Goal: Task Accomplishment & Management: Use online tool/utility

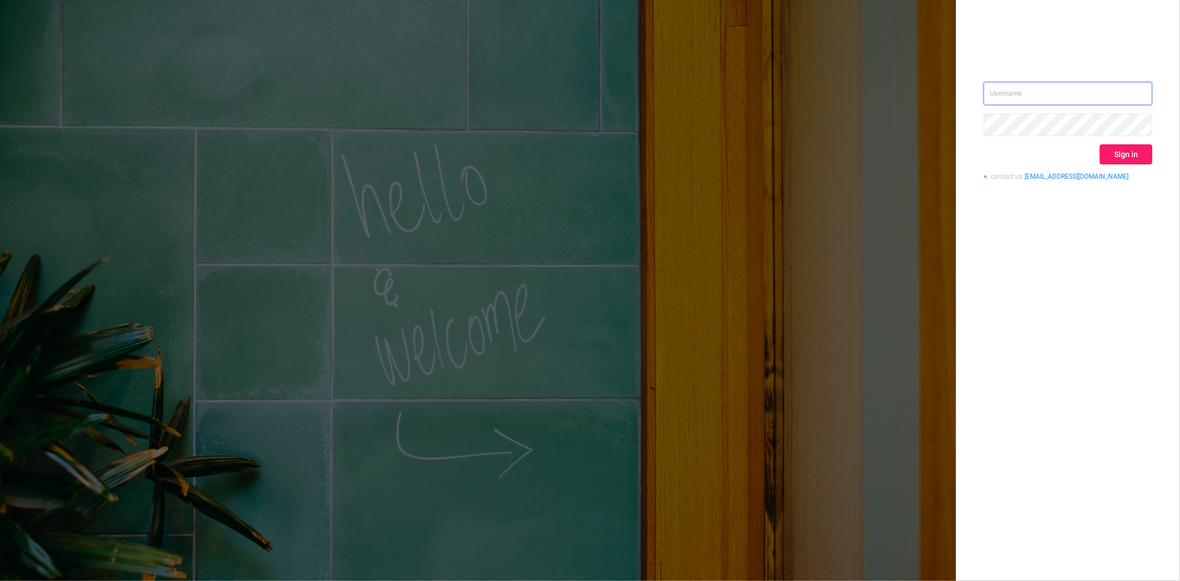
type input "steve@protected.media"
click at [1127, 153] on button "Sign in" at bounding box center [1126, 154] width 53 height 20
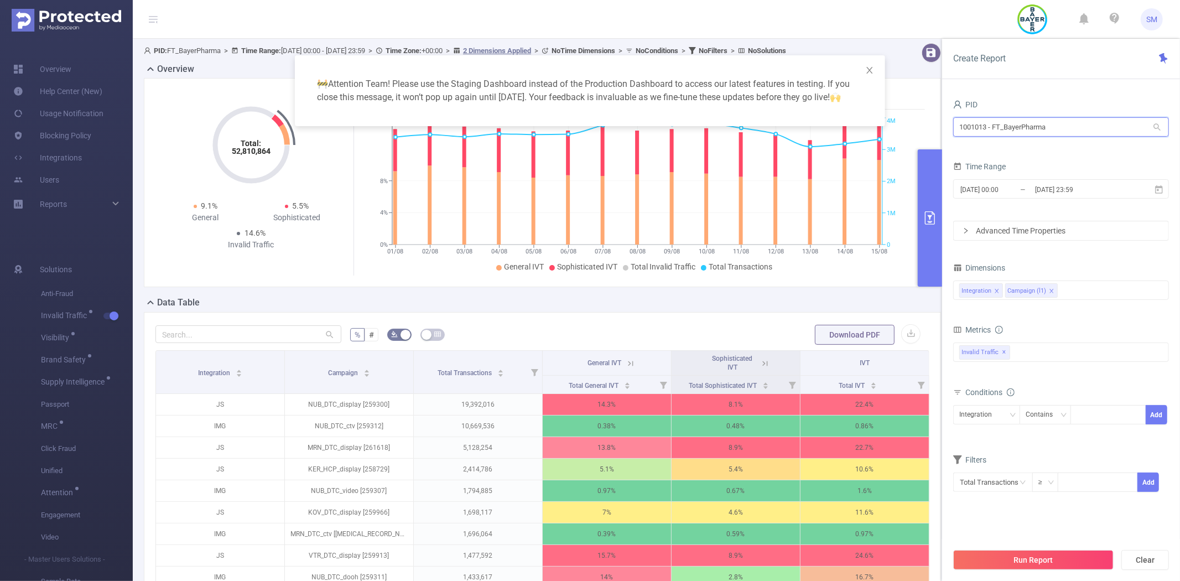
drag, startPoint x: 1075, startPoint y: 124, endPoint x: 937, endPoint y: 124, distance: 137.7
click at [937, 124] on body "SM Overview Help Center (New) Usage Notification Blocking Policy Integrations U…" at bounding box center [590, 290] width 1180 height 581
type input "boost"
click at [1003, 148] on li "1000929 - FT_BoostInfinite 35 [27 rows]" at bounding box center [1061, 150] width 216 height 18
click at [1161, 185] on icon at bounding box center [1159, 189] width 8 height 8
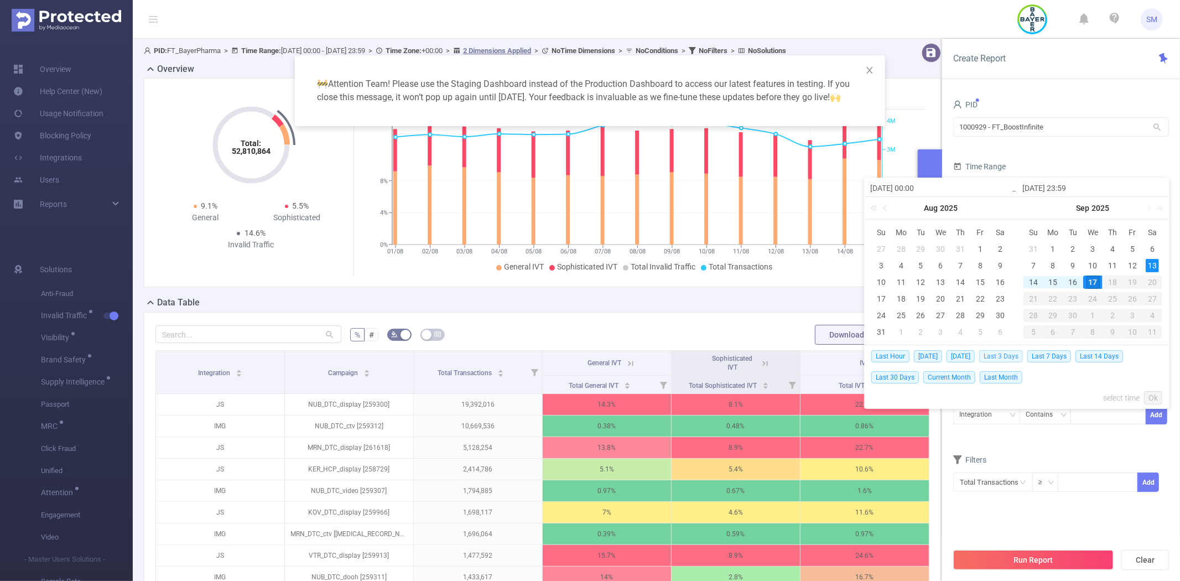
click at [1016, 354] on span "Last 3 Days" at bounding box center [1001, 356] width 44 height 12
type input "2025-09-14 00:00"
type input "2025-09-17 23:59"
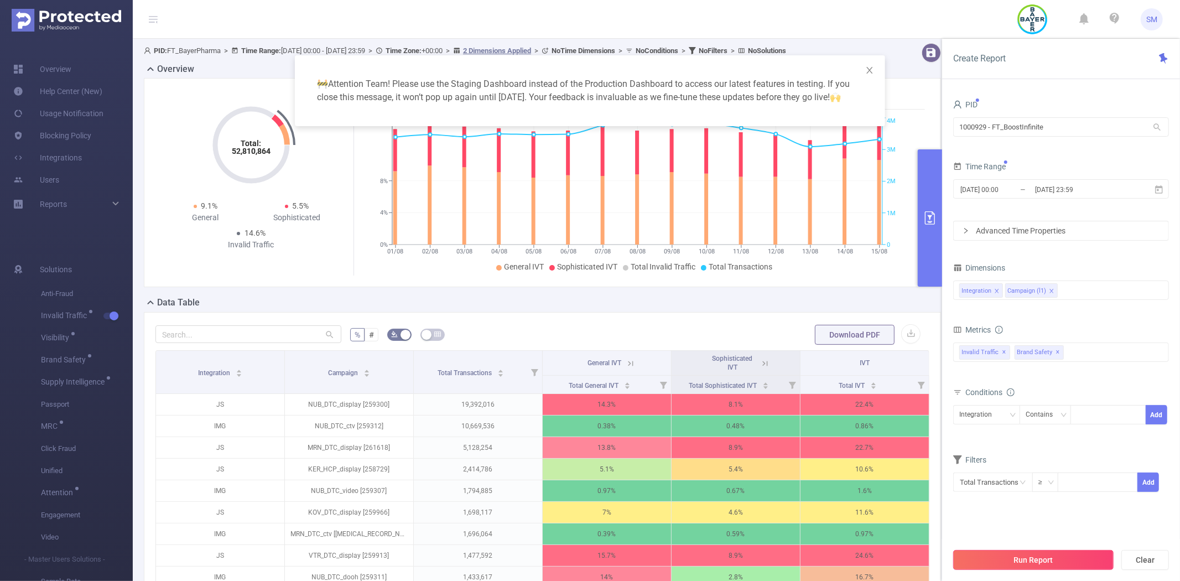
click at [1046, 557] on button "Run Report" at bounding box center [1033, 560] width 160 height 20
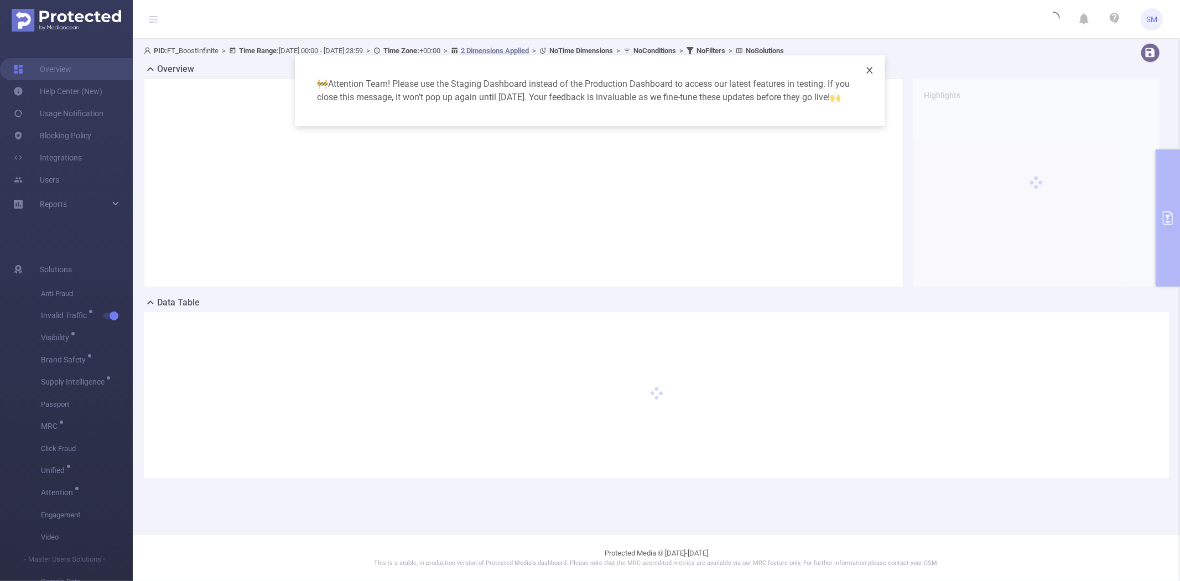
click at [871, 67] on icon "icon: close" at bounding box center [869, 70] width 9 height 9
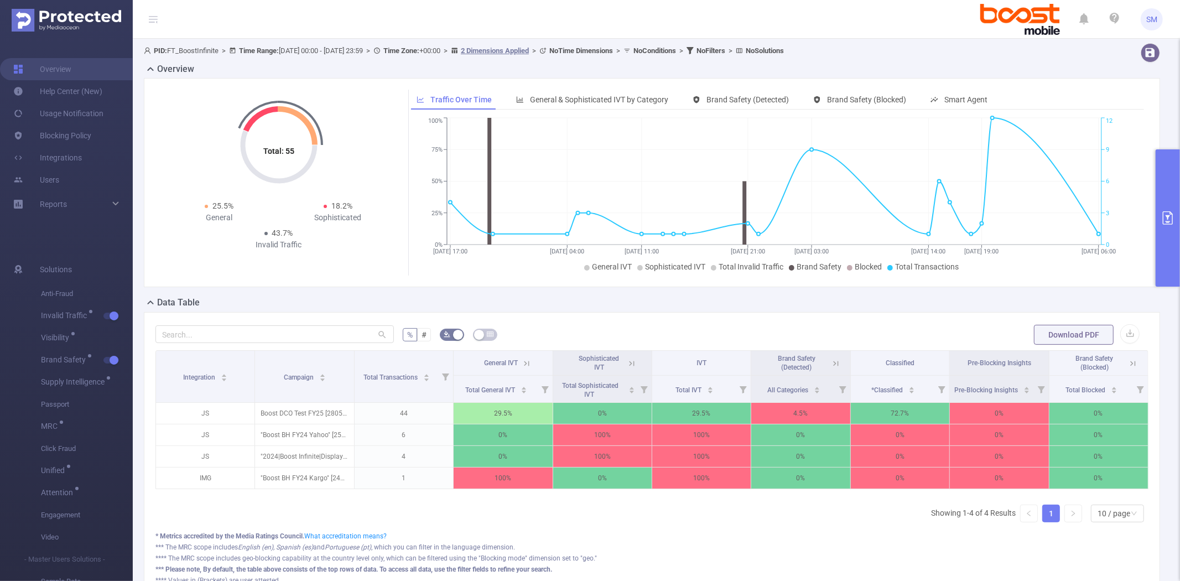
click at [1177, 158] on button "primary" at bounding box center [1168, 217] width 24 height 137
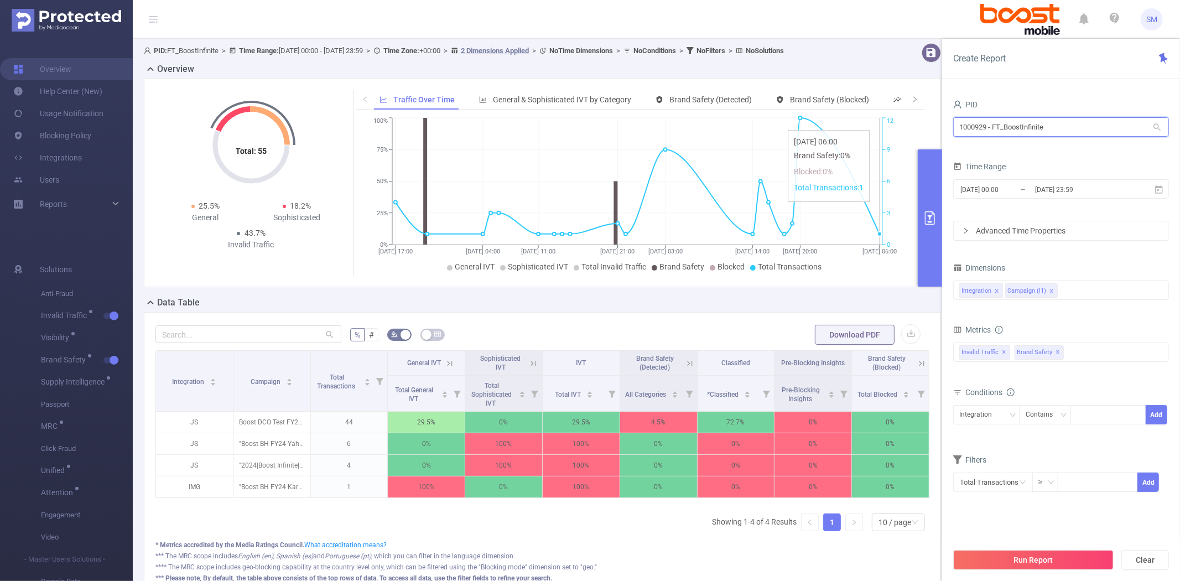
drag, startPoint x: 1066, startPoint y: 126, endPoint x: 858, endPoint y: 125, distance: 208.0
click at [858, 125] on section "PID: FT_BoostInfinite > Time Range: 2025-09-14 00:00 - 2025-09-17 23:59 > Time …" at bounding box center [656, 334] width 1047 height 590
type input "travel"
click at [1027, 146] on li "1001012 - FT_Proof_TravelTexas 860K [119K rows]" at bounding box center [1061, 150] width 216 height 18
click at [1163, 191] on icon at bounding box center [1159, 190] width 10 height 10
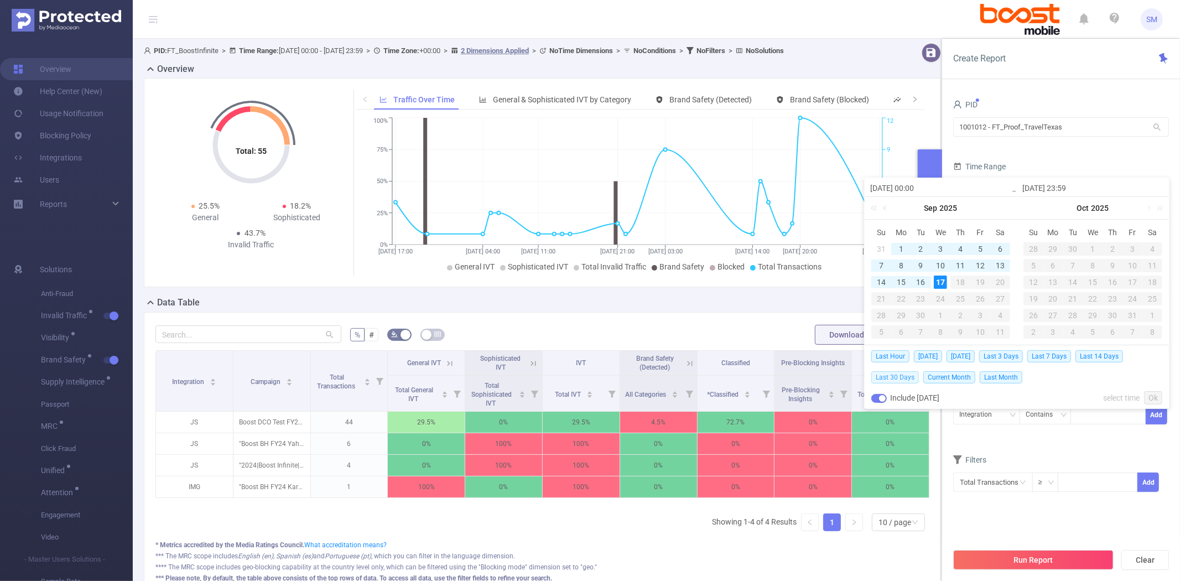
click at [902, 376] on span "Last 30 Days" at bounding box center [895, 377] width 48 height 12
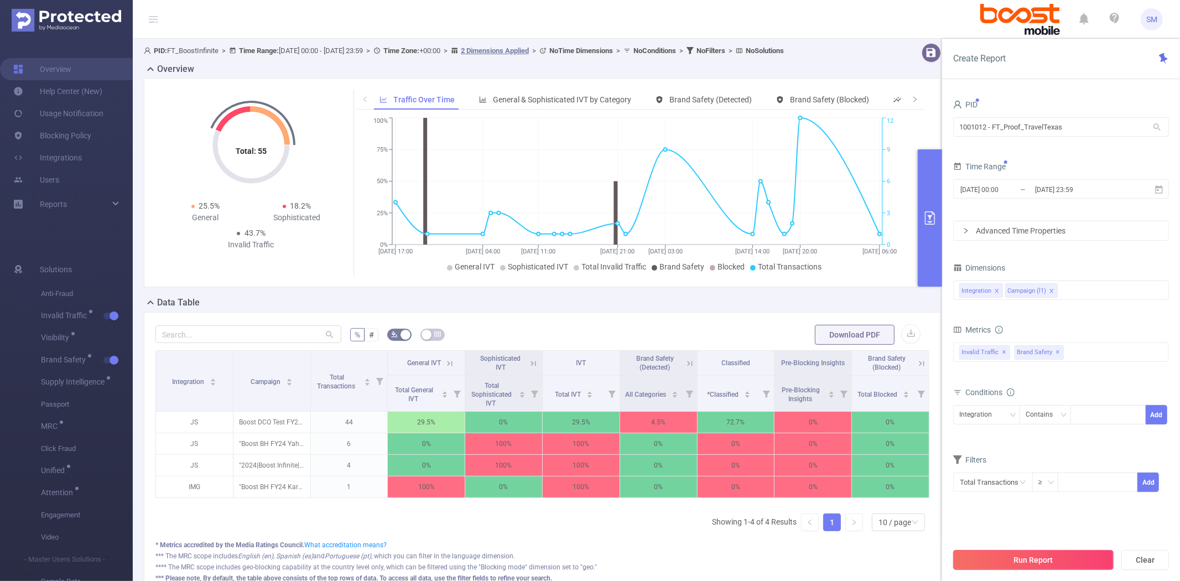
click at [1030, 550] on button "Run Report" at bounding box center [1033, 560] width 160 height 20
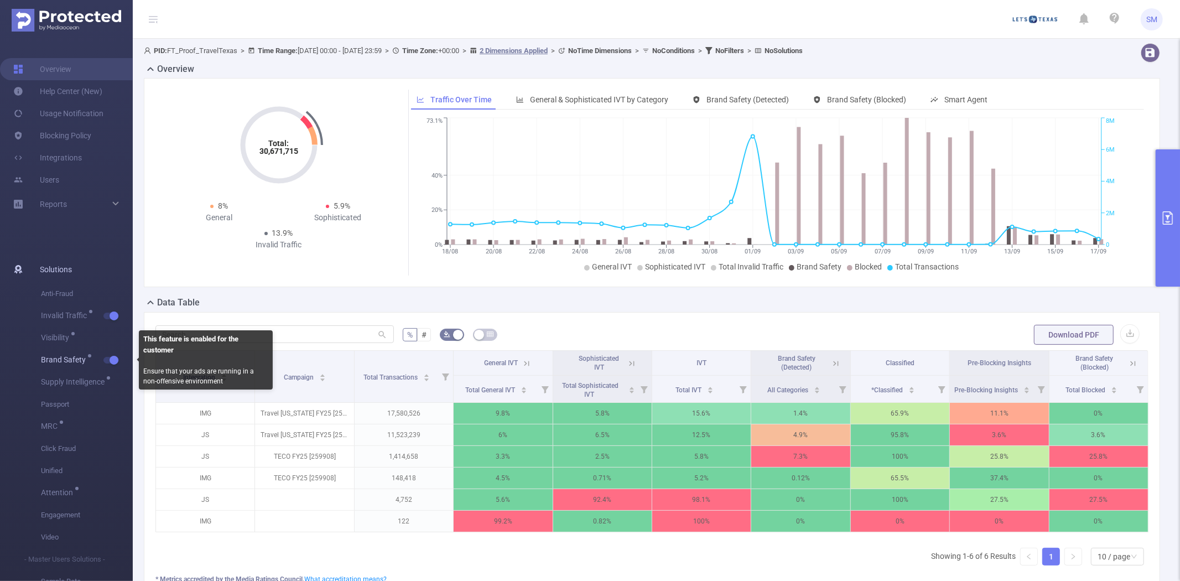
click at [109, 358] on button "button" at bounding box center [110, 360] width 15 height 7
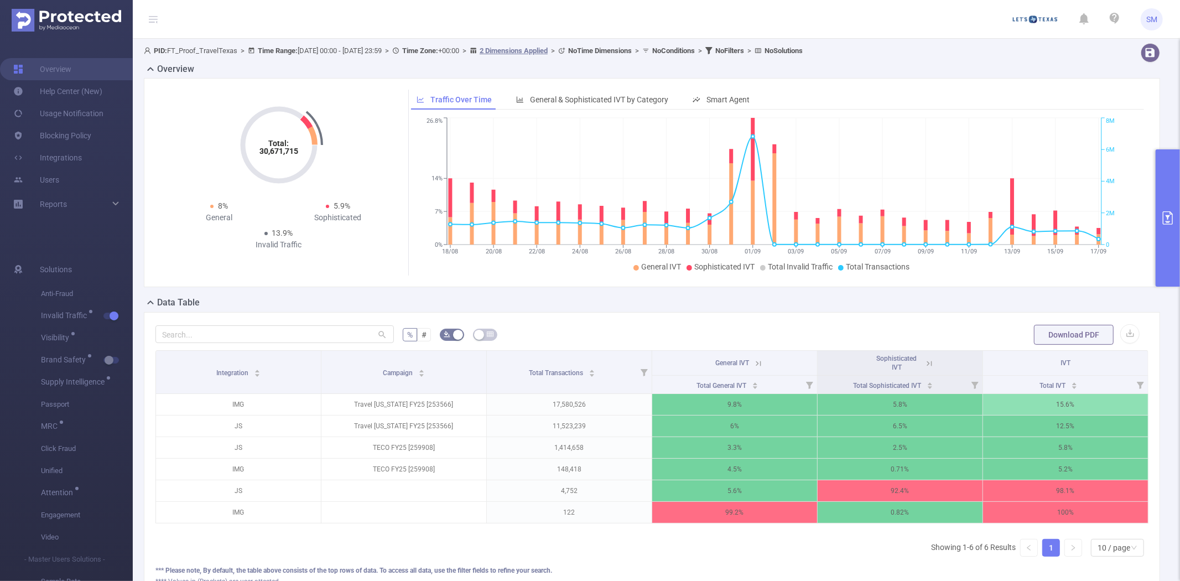
click at [1169, 178] on button "primary" at bounding box center [1168, 217] width 24 height 137
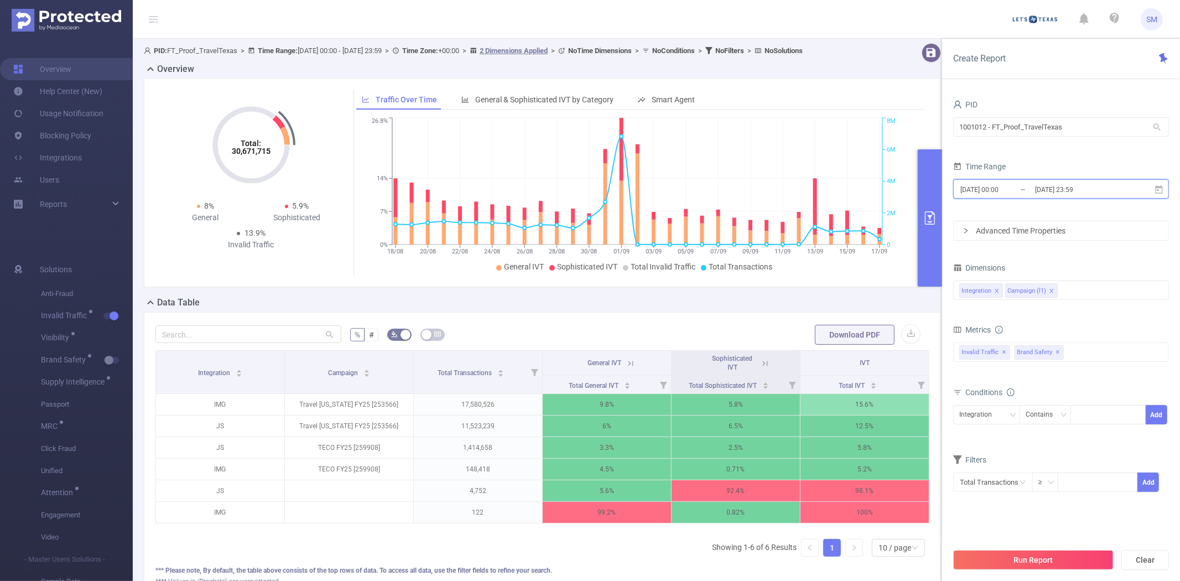
click at [1161, 190] on icon at bounding box center [1159, 190] width 10 height 10
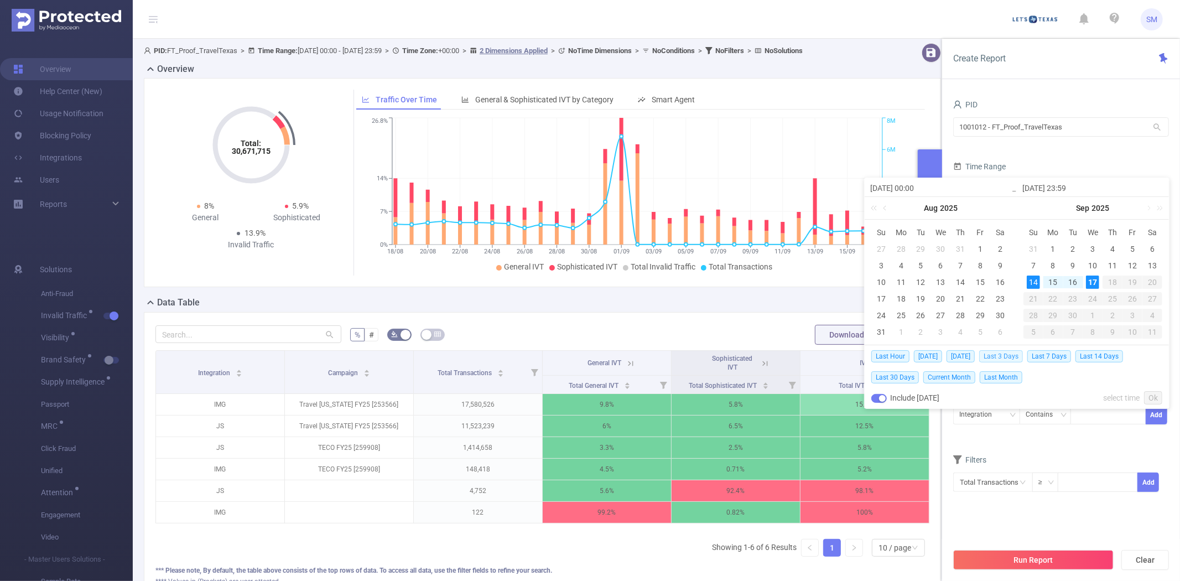
click at [1006, 356] on span "Last 3 Days" at bounding box center [1001, 356] width 44 height 12
type input "2025-09-14 00:00"
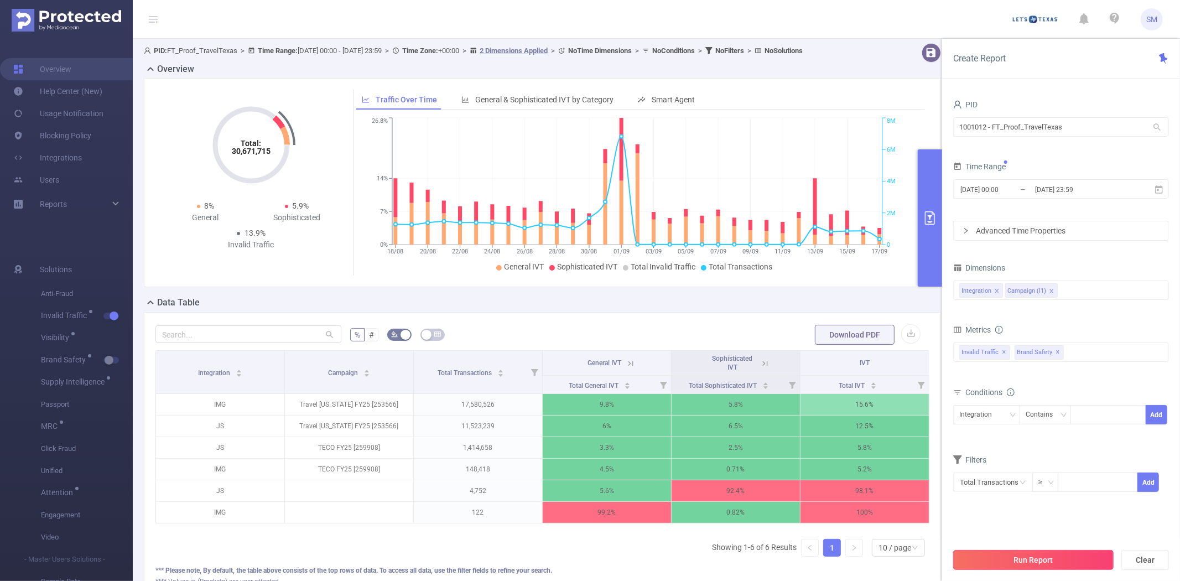
click at [1018, 559] on button "Run Report" at bounding box center [1033, 560] width 160 height 20
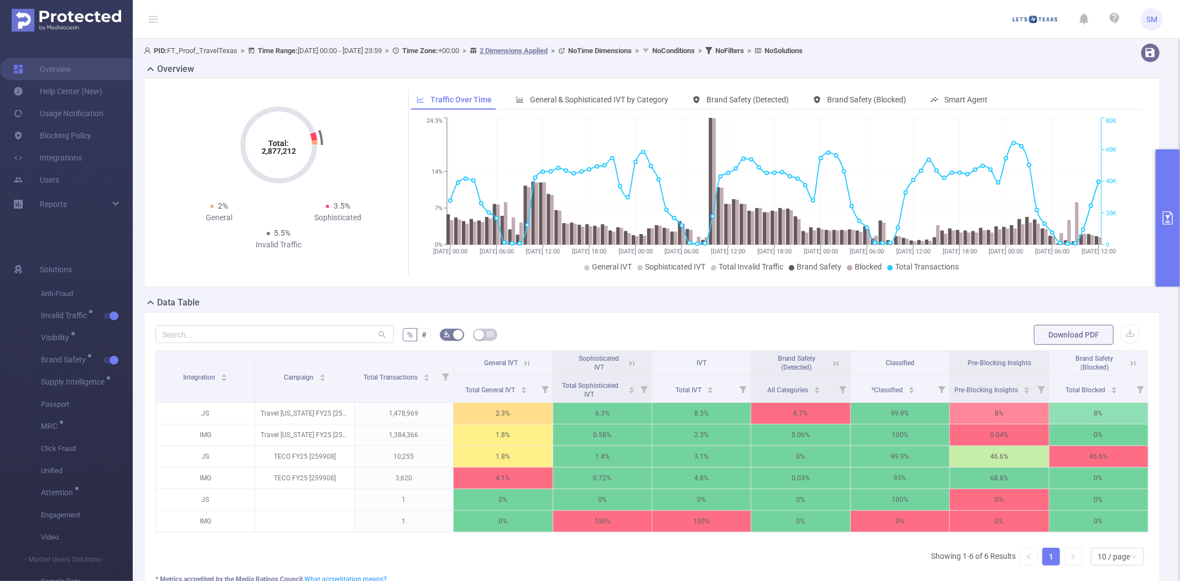
click at [1163, 187] on button "primary" at bounding box center [1168, 217] width 24 height 137
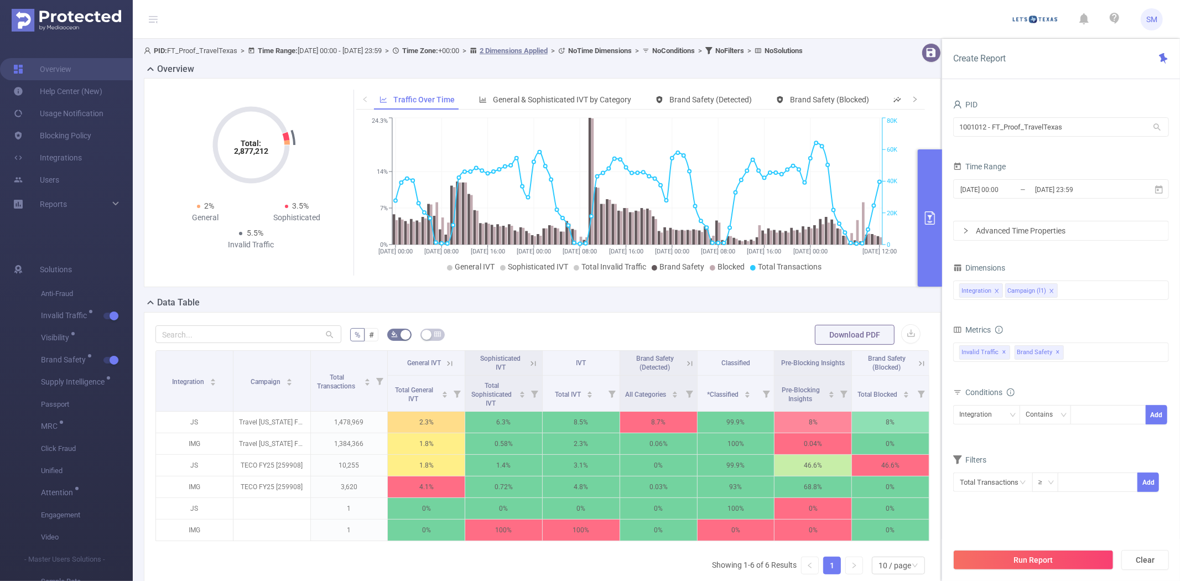
click at [938, 213] on button "primary" at bounding box center [930, 217] width 24 height 137
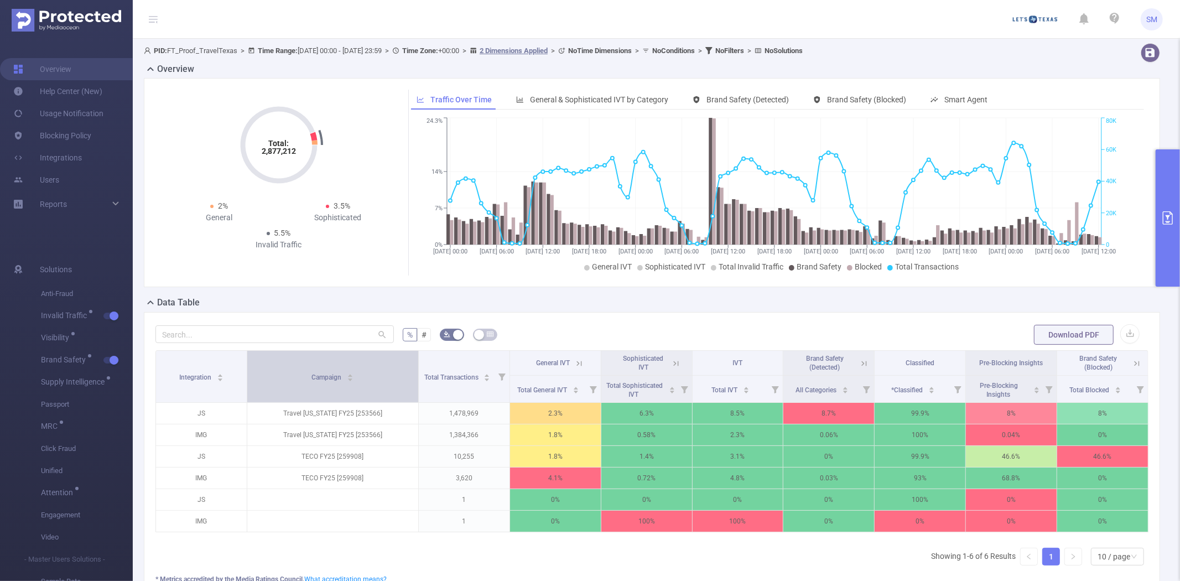
drag, startPoint x: 350, startPoint y: 365, endPoint x: 396, endPoint y: 364, distance: 45.9
click at [396, 364] on th "Campaign" at bounding box center [332, 377] width 171 height 52
